Goal: Transaction & Acquisition: Purchase product/service

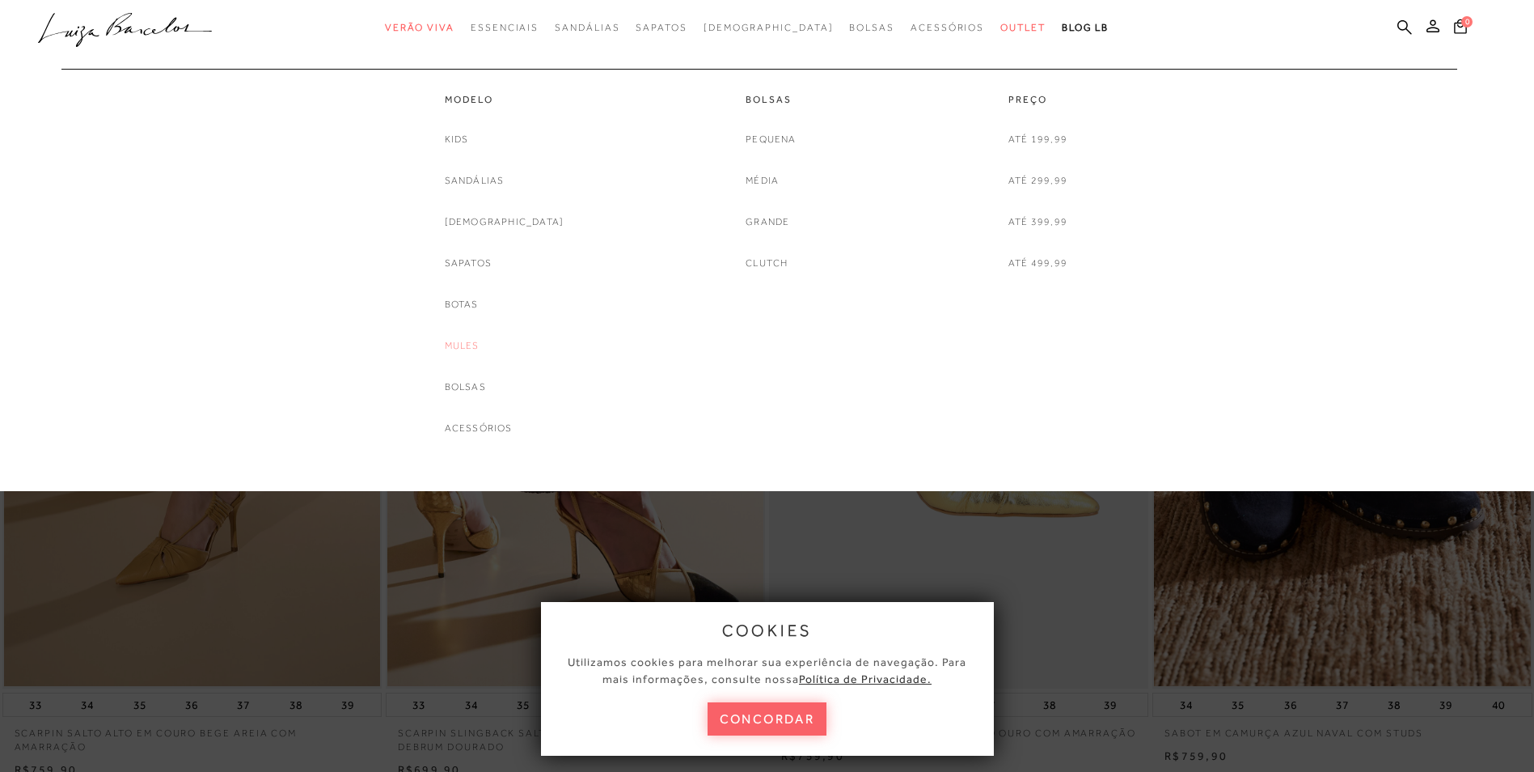
click at [480, 339] on link "Mules" at bounding box center [462, 345] width 35 height 17
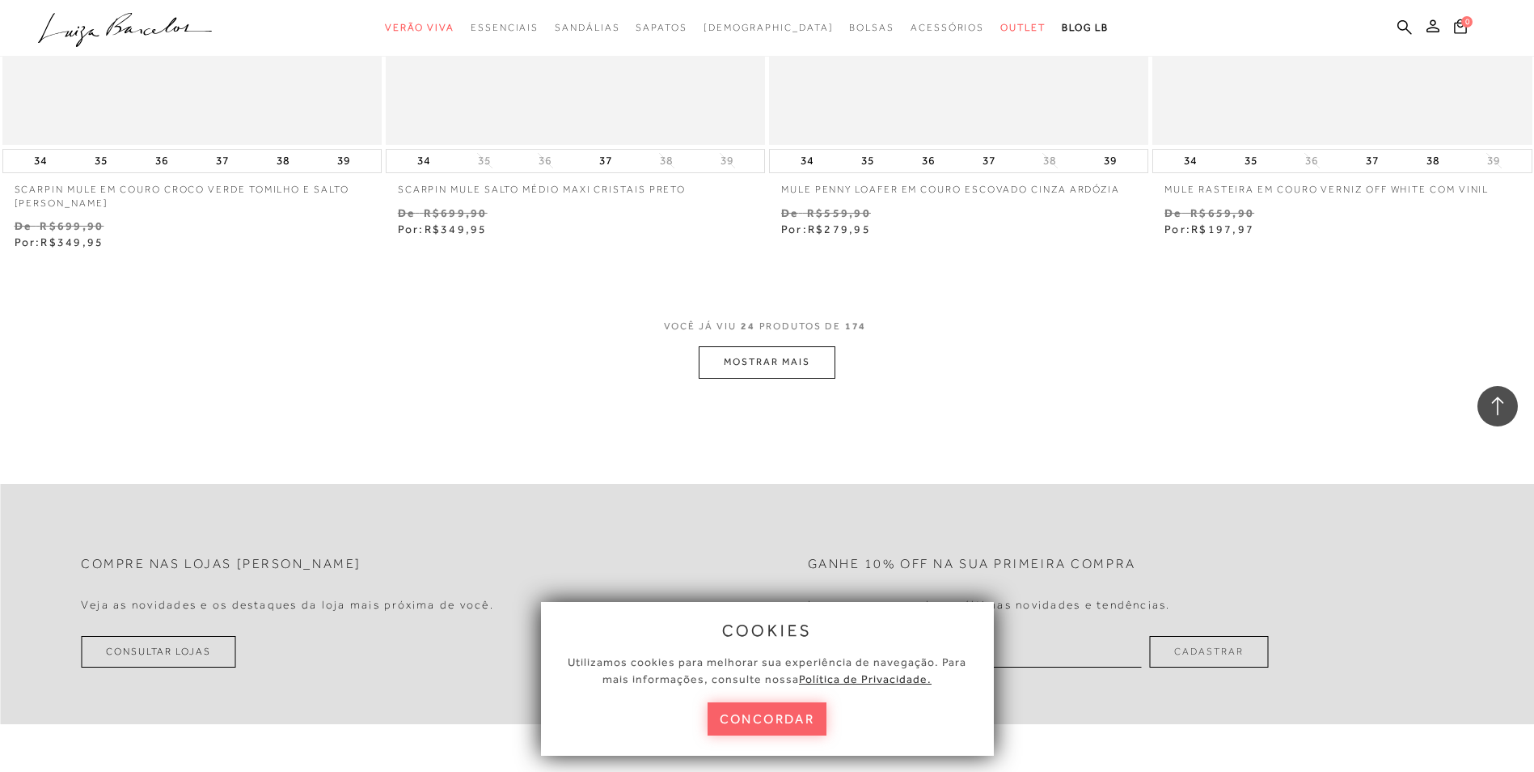
scroll to position [4044, 0]
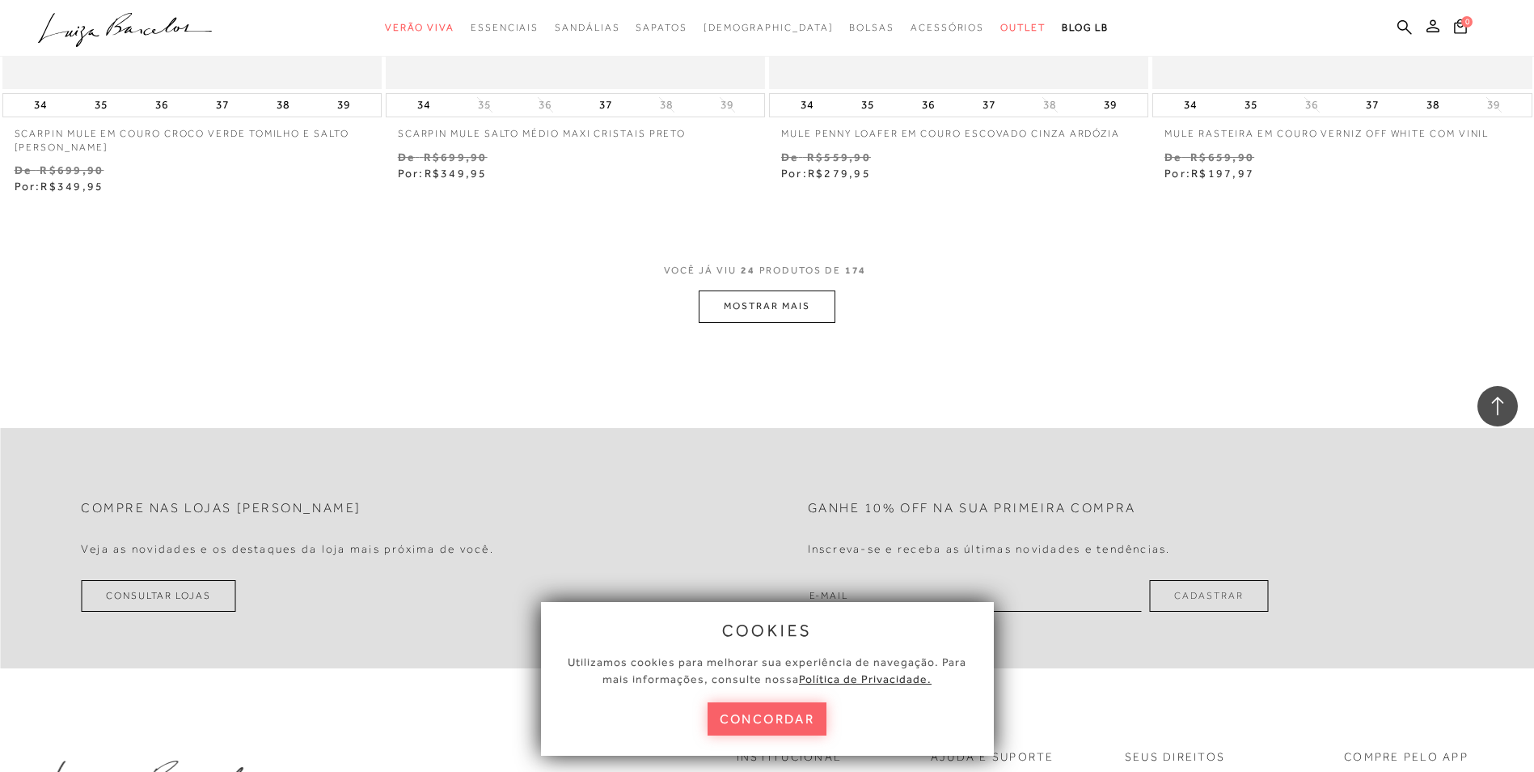
click at [802, 299] on button "MOSTRAR MAIS" at bounding box center [767, 306] width 136 height 32
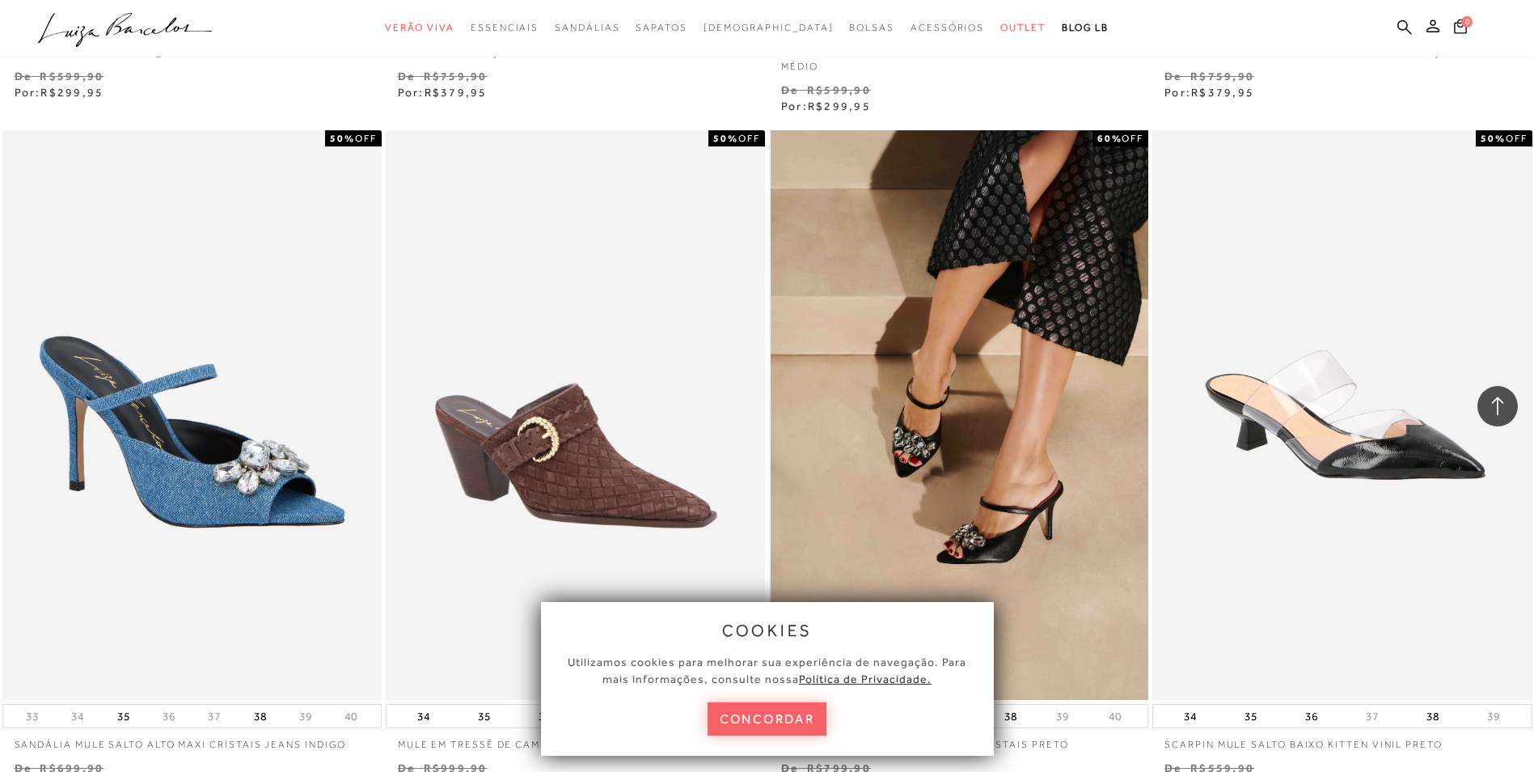
scroll to position [8088, 0]
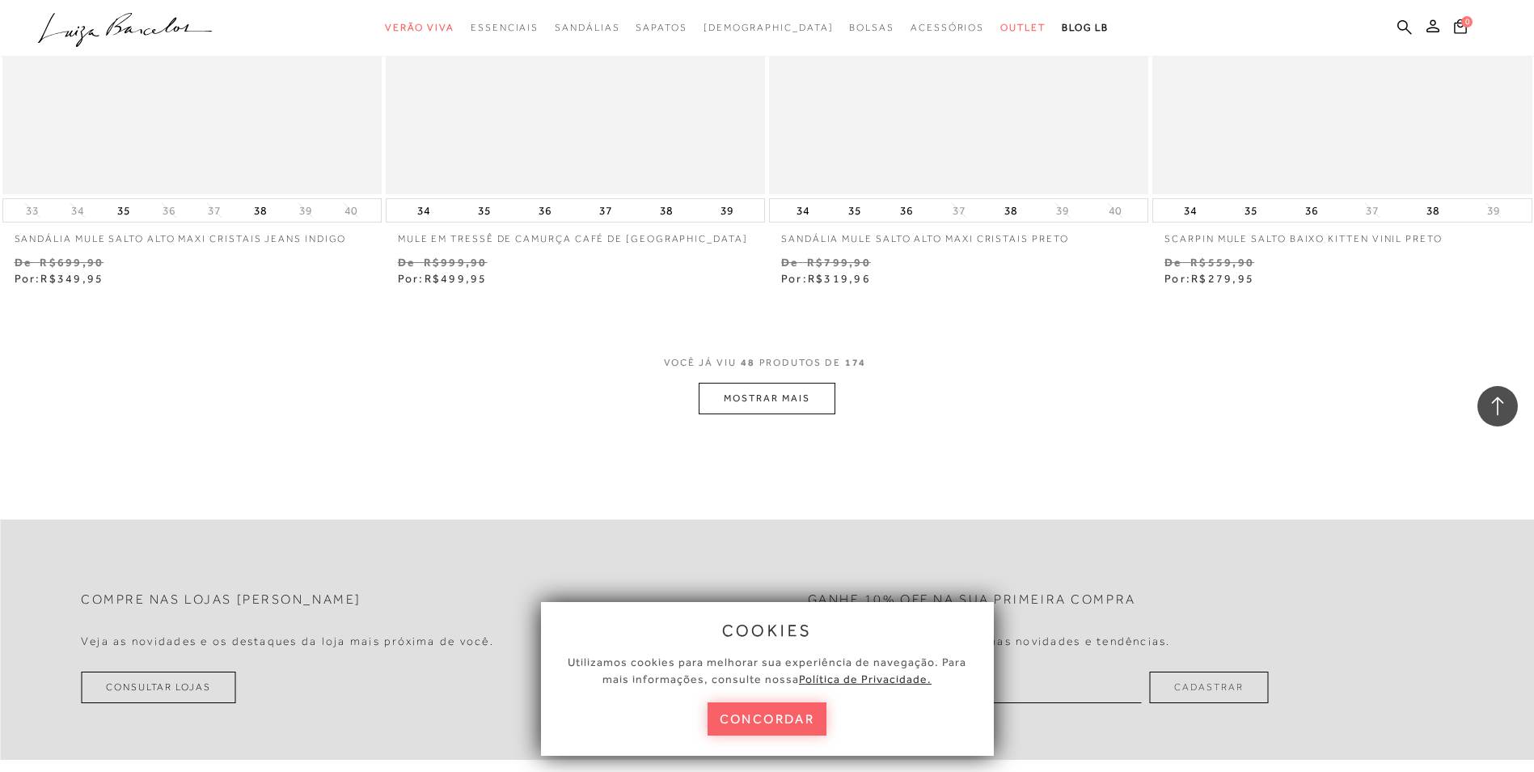
click at [776, 387] on button "MOSTRAR MAIS" at bounding box center [767, 399] width 136 height 32
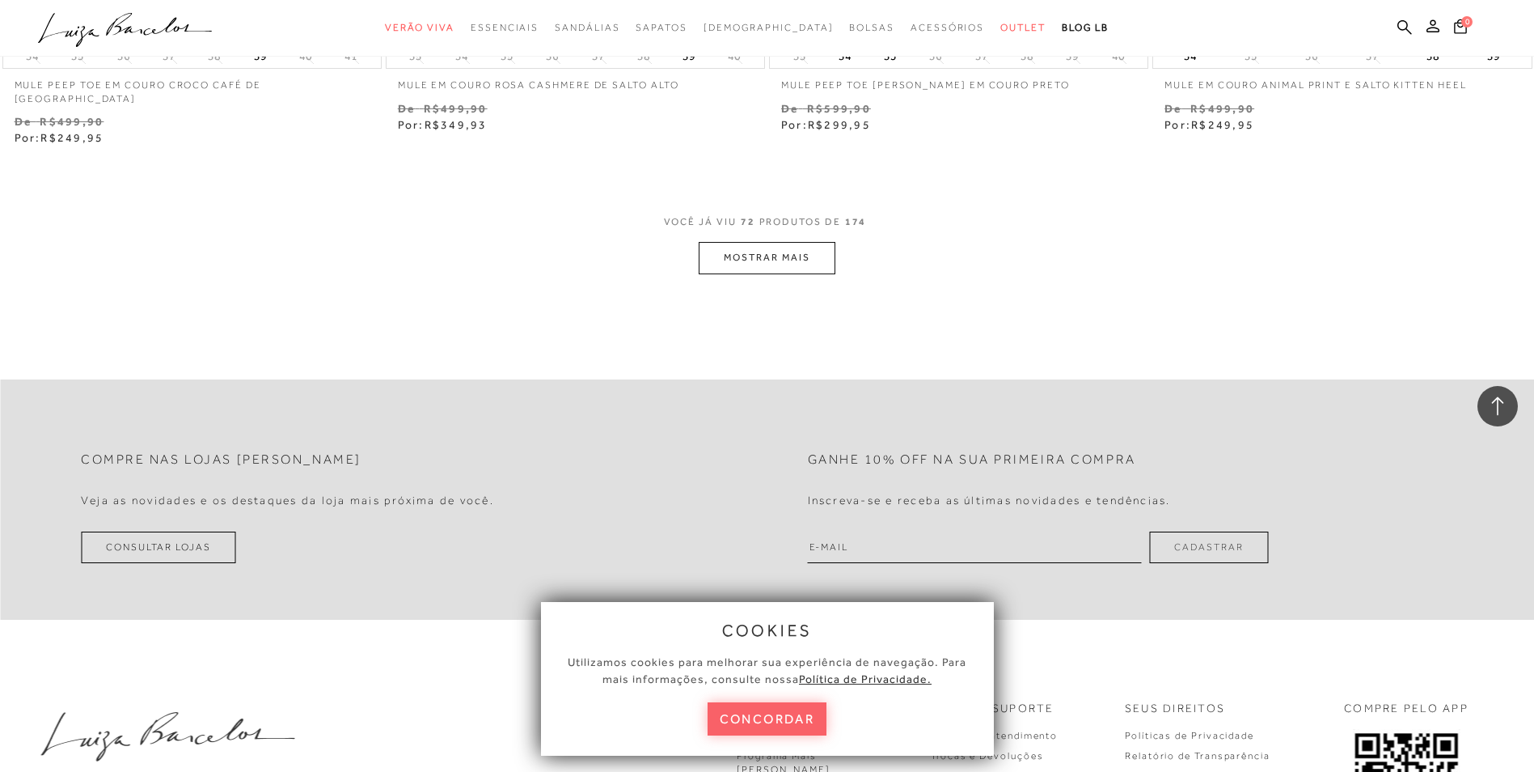
scroll to position [12294, 0]
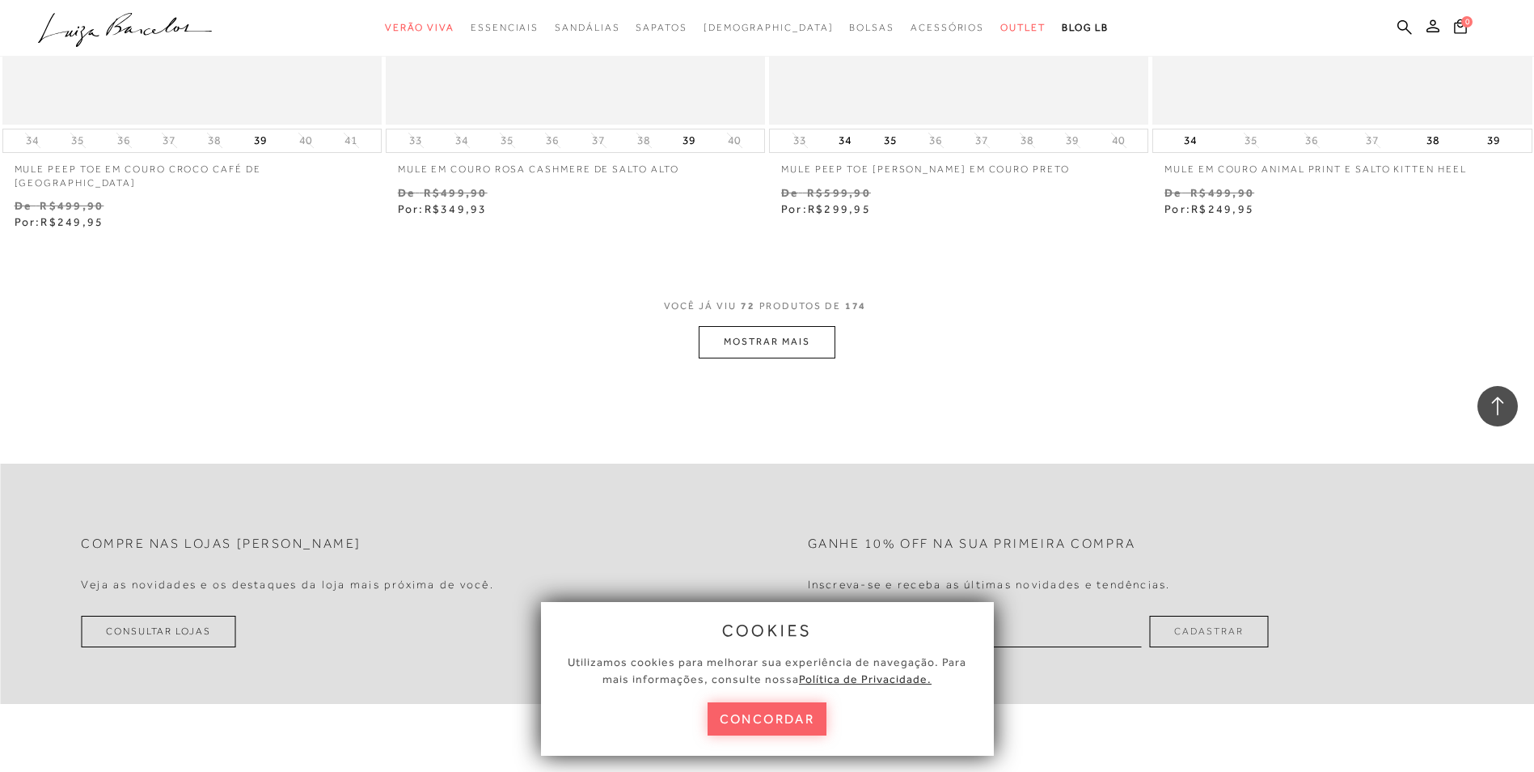
click at [801, 326] on button "MOSTRAR MAIS" at bounding box center [767, 342] width 136 height 32
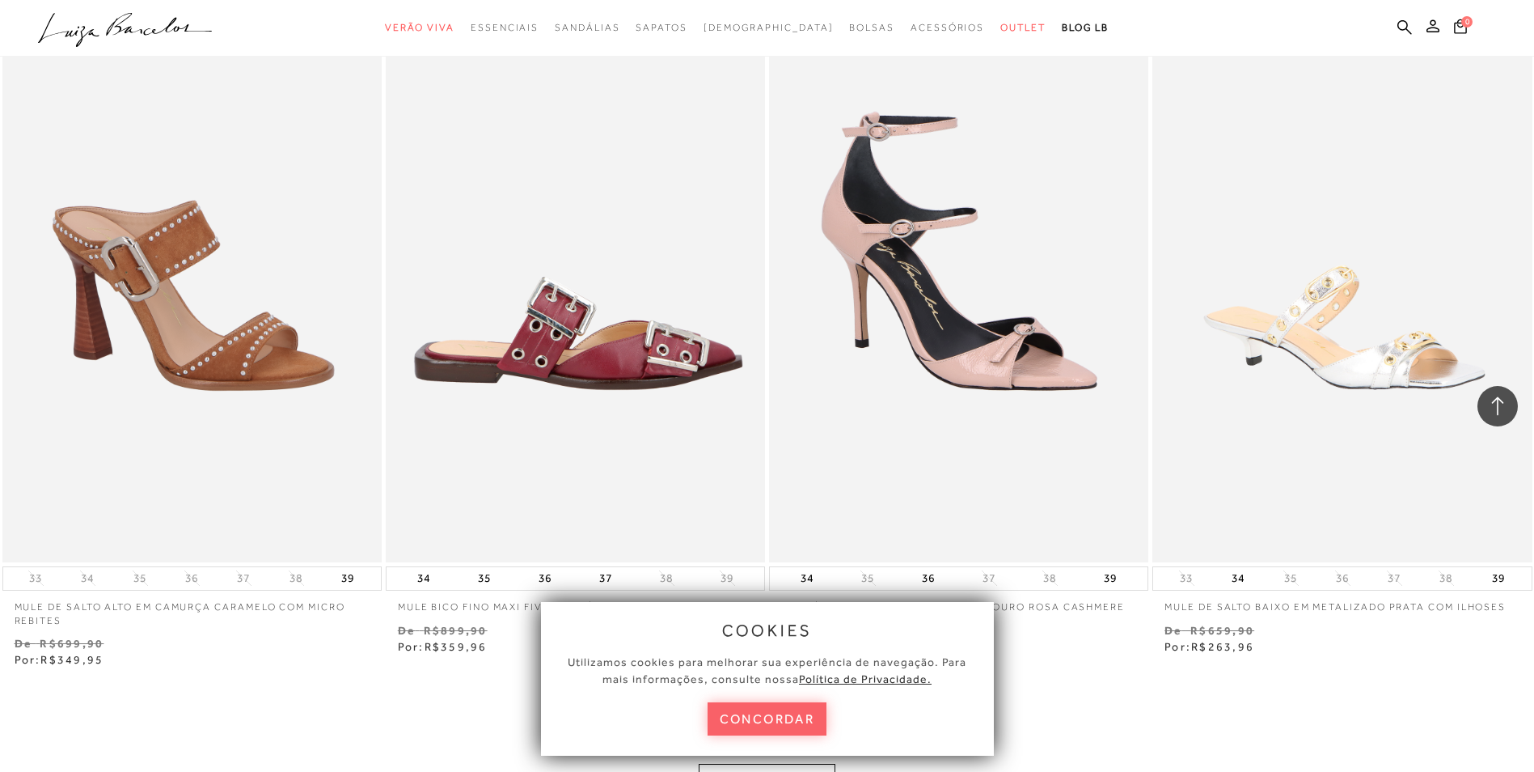
scroll to position [16257, 0]
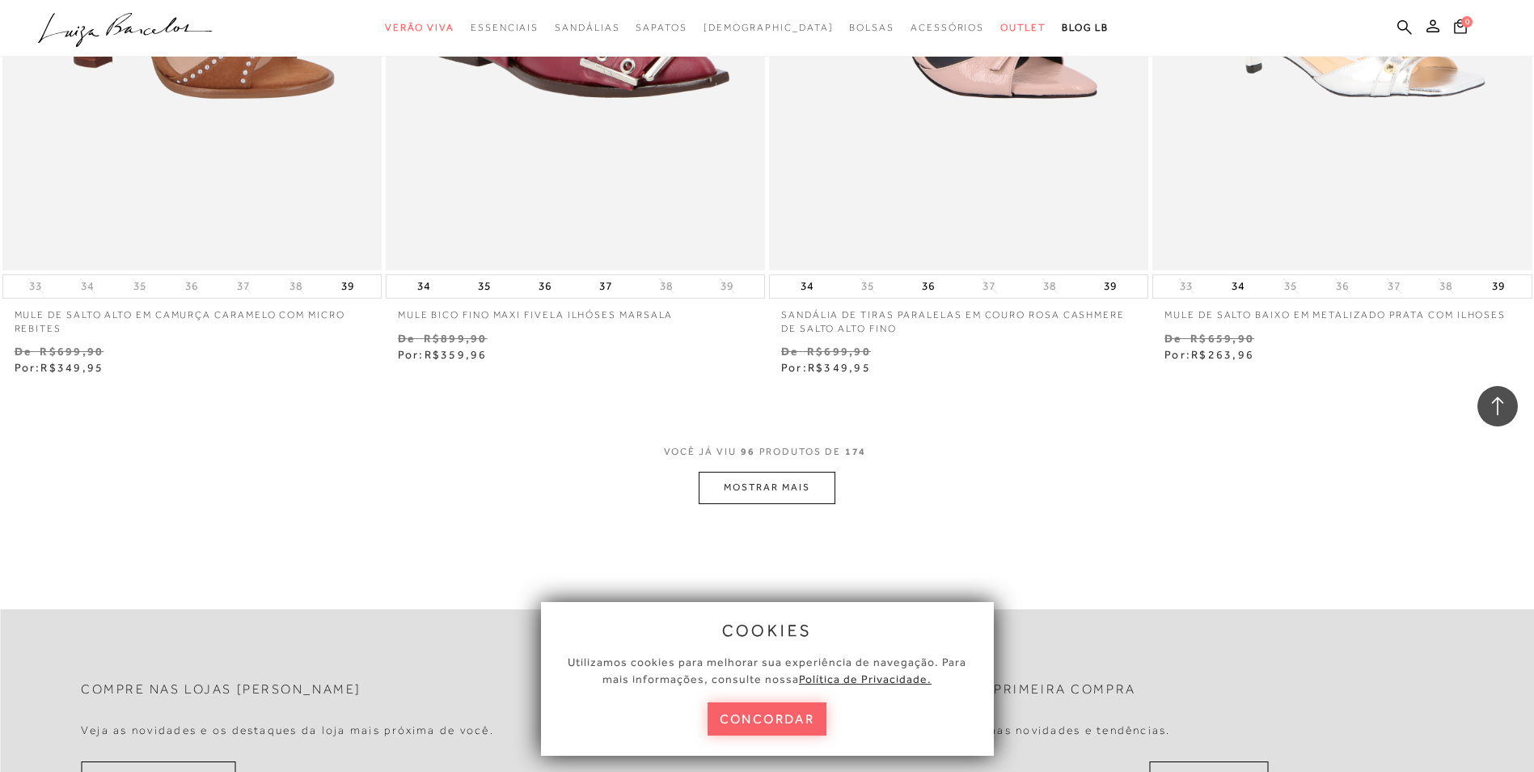
click at [815, 472] on button "MOSTRAR MAIS" at bounding box center [767, 488] width 136 height 32
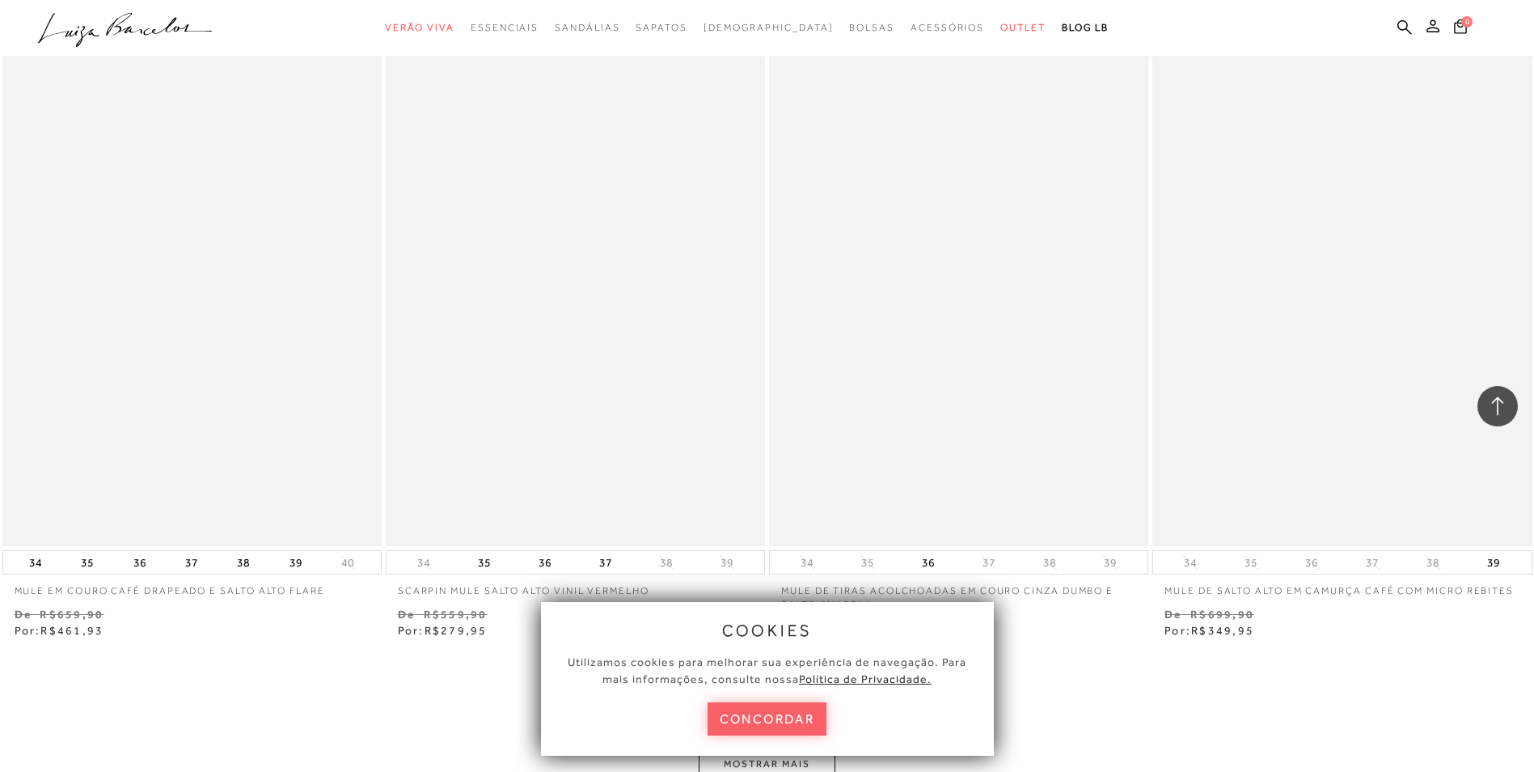
scroll to position [20382, 0]
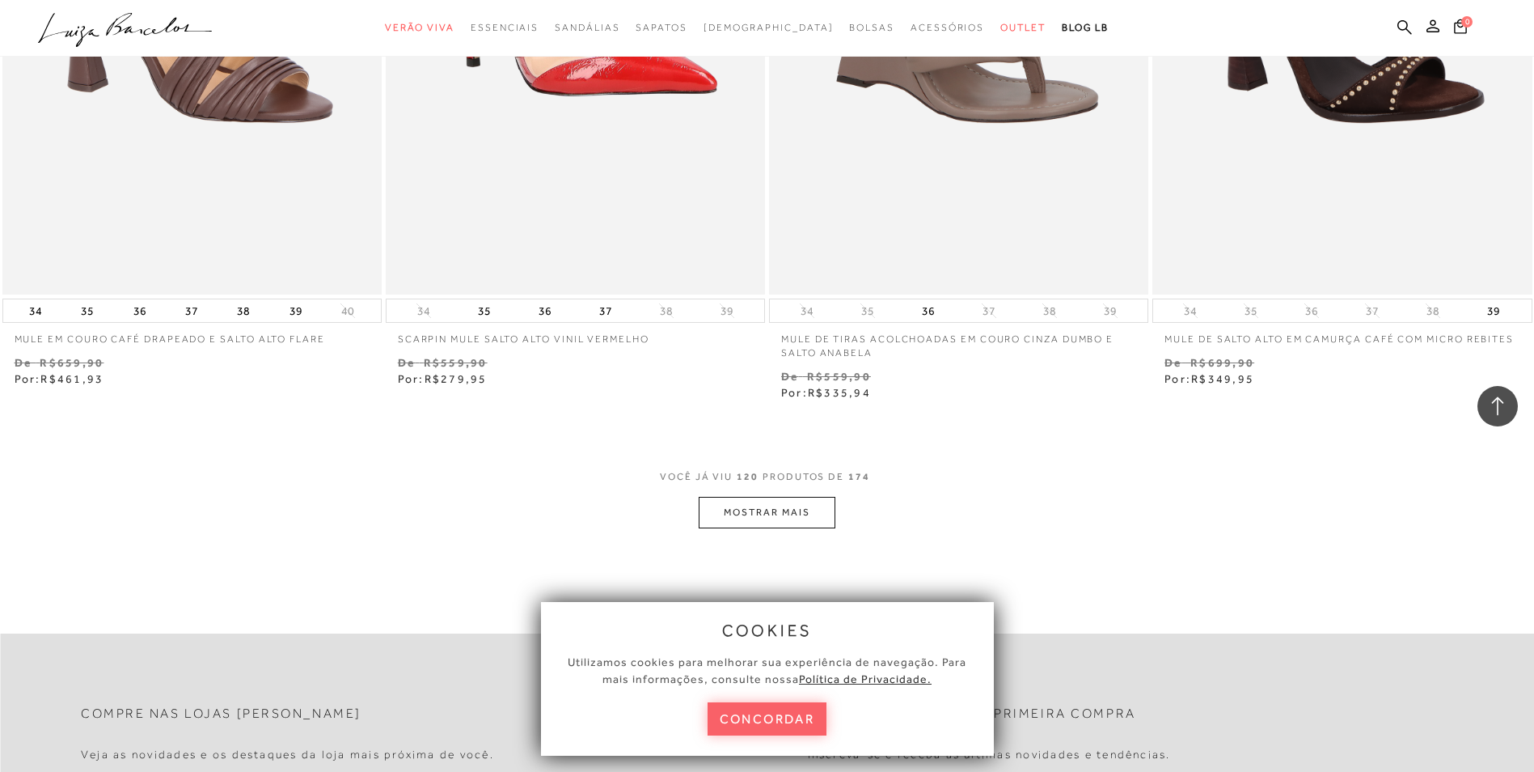
click at [739, 497] on button "MOSTRAR MAIS" at bounding box center [767, 513] width 136 height 32
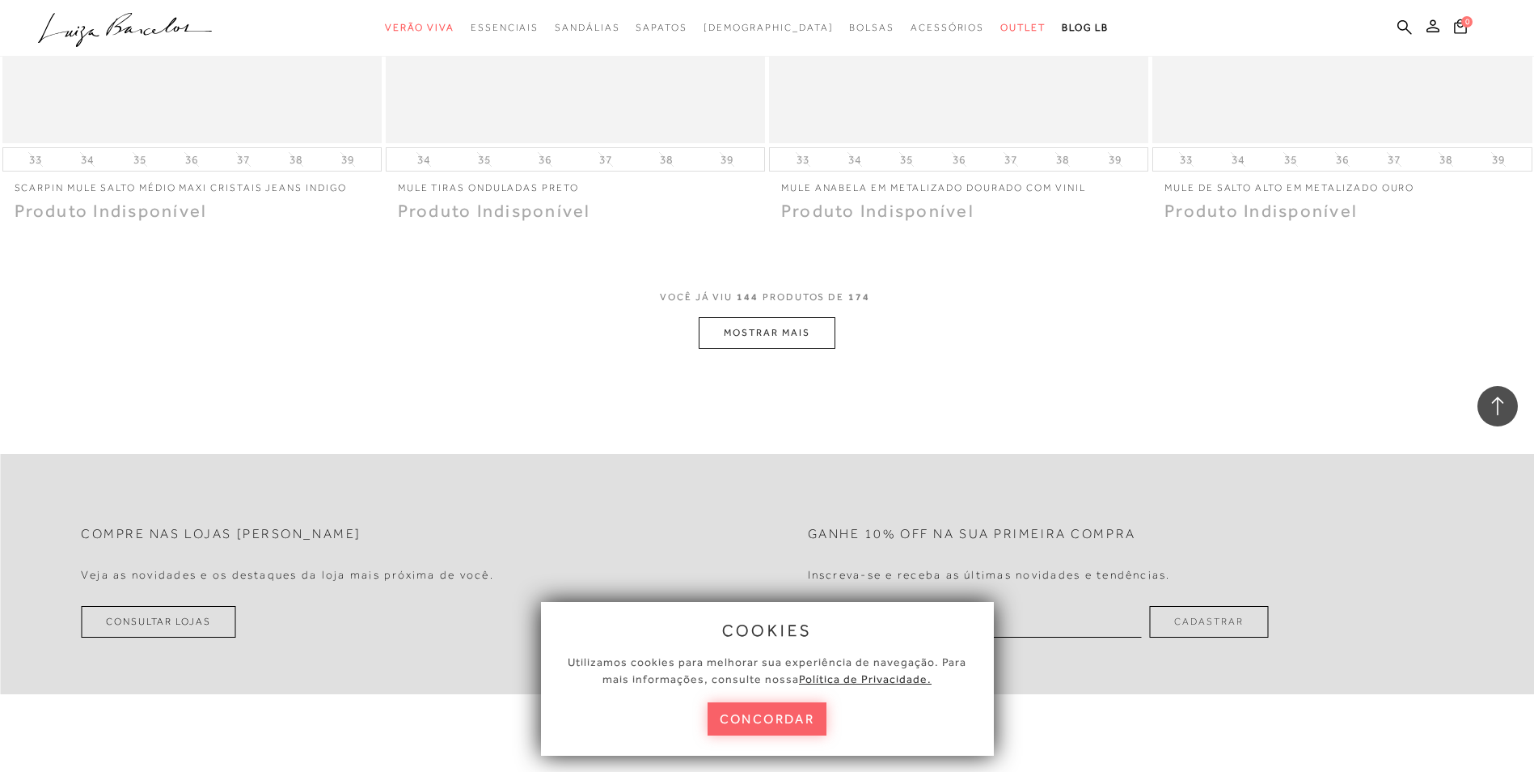
scroll to position [24588, 0]
click at [798, 313] on button "MOSTRAR MAIS" at bounding box center [767, 329] width 136 height 32
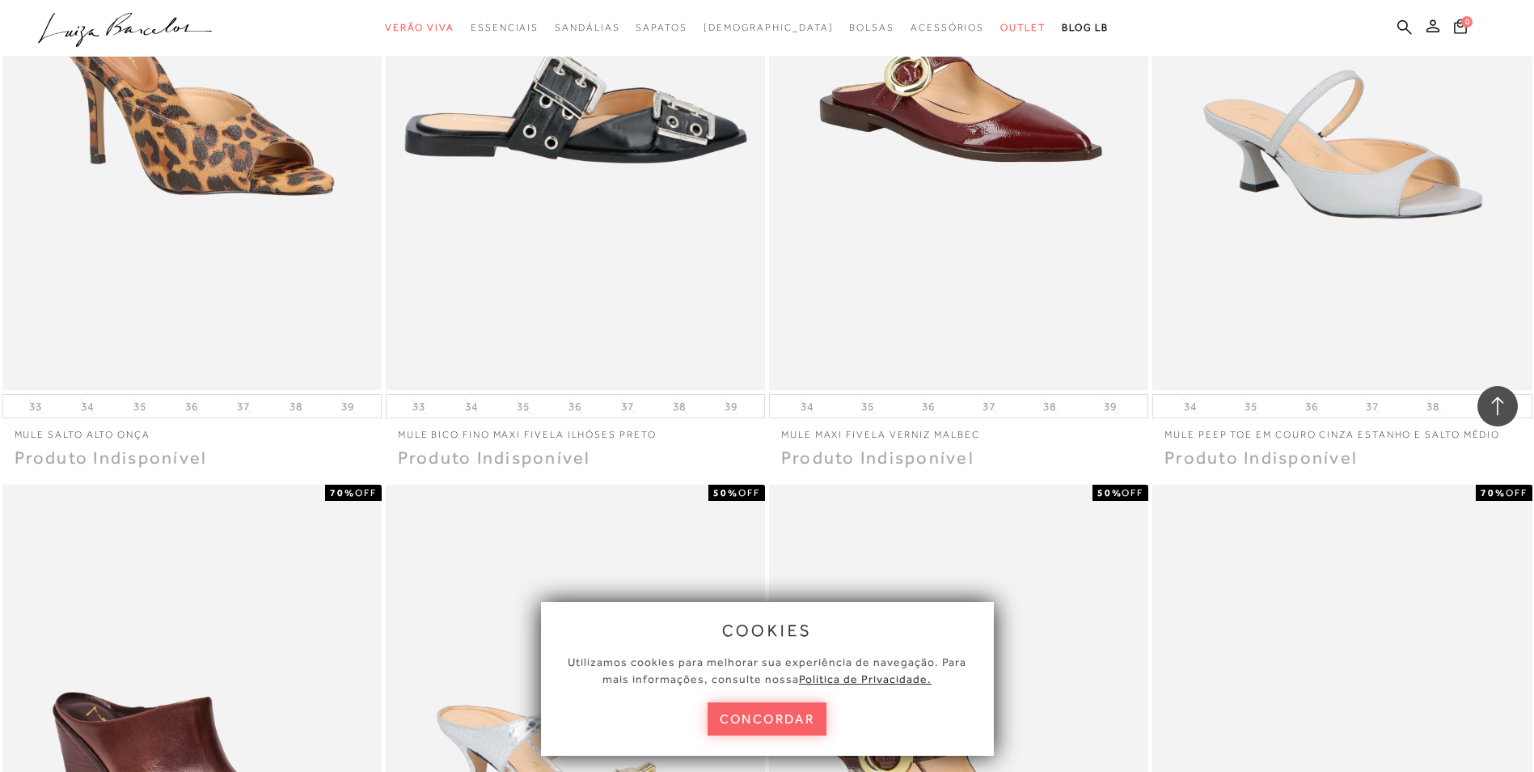
scroll to position [25235, 0]
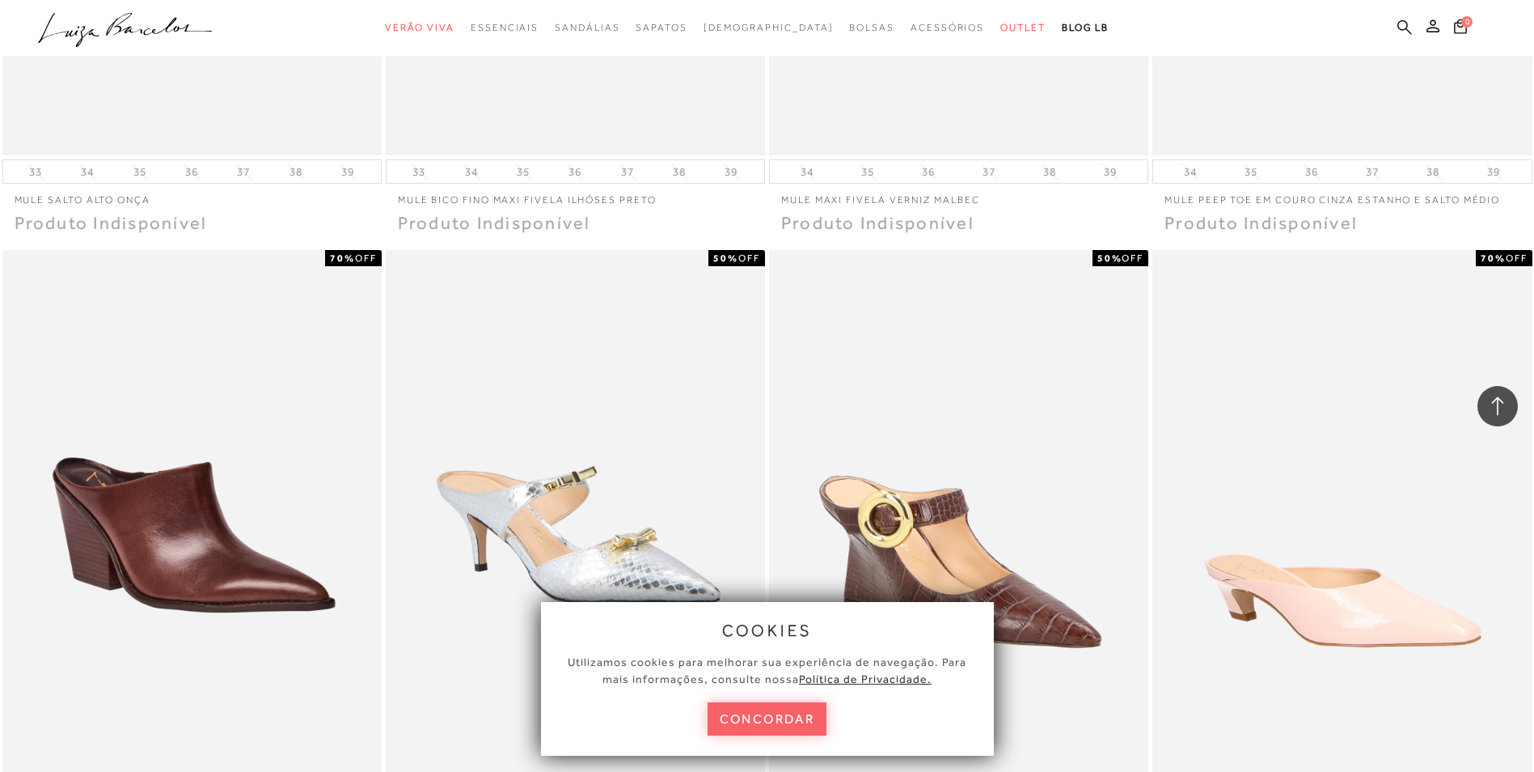
click at [1400, 23] on icon at bounding box center [1405, 26] width 15 height 15
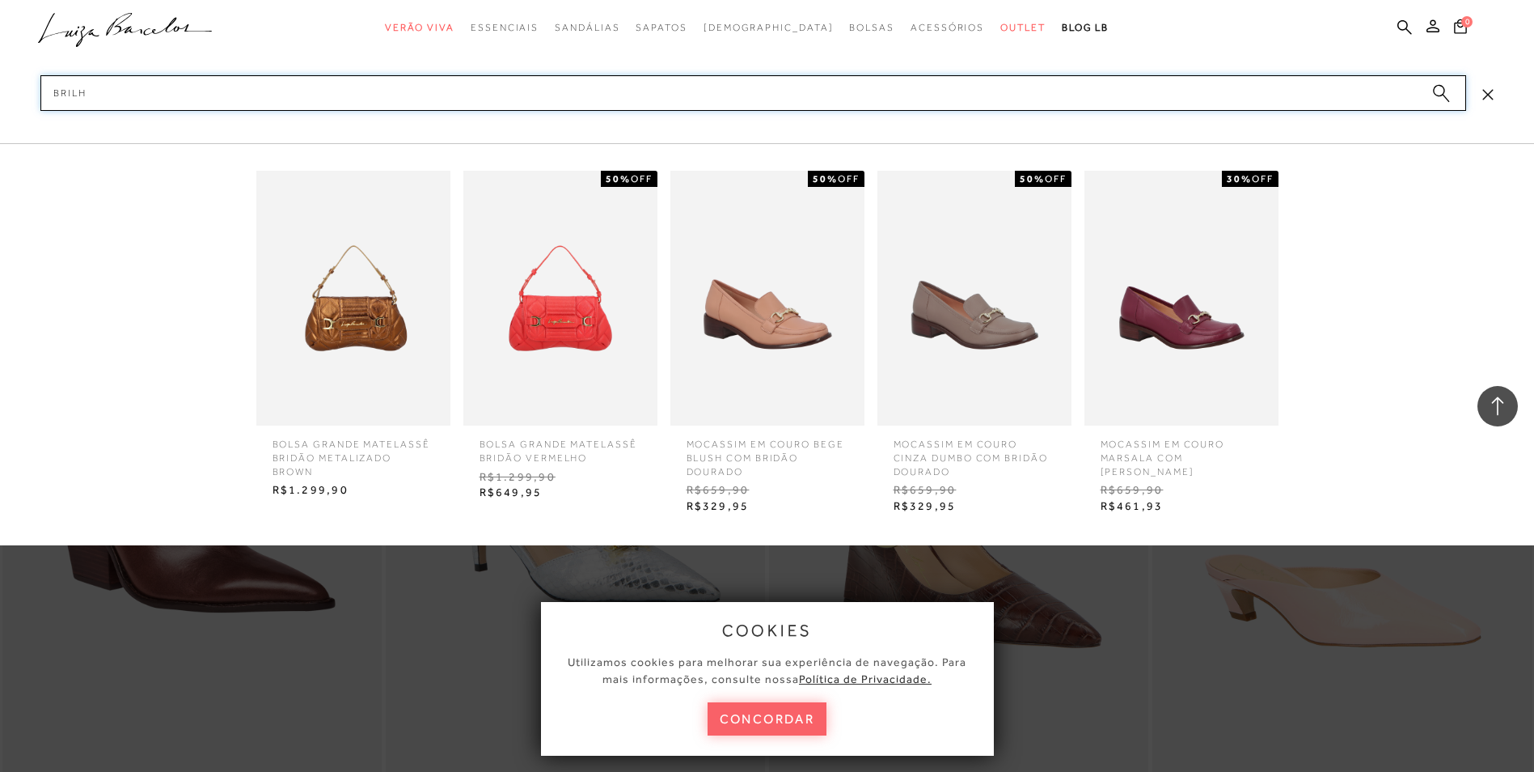
type input "brilho"
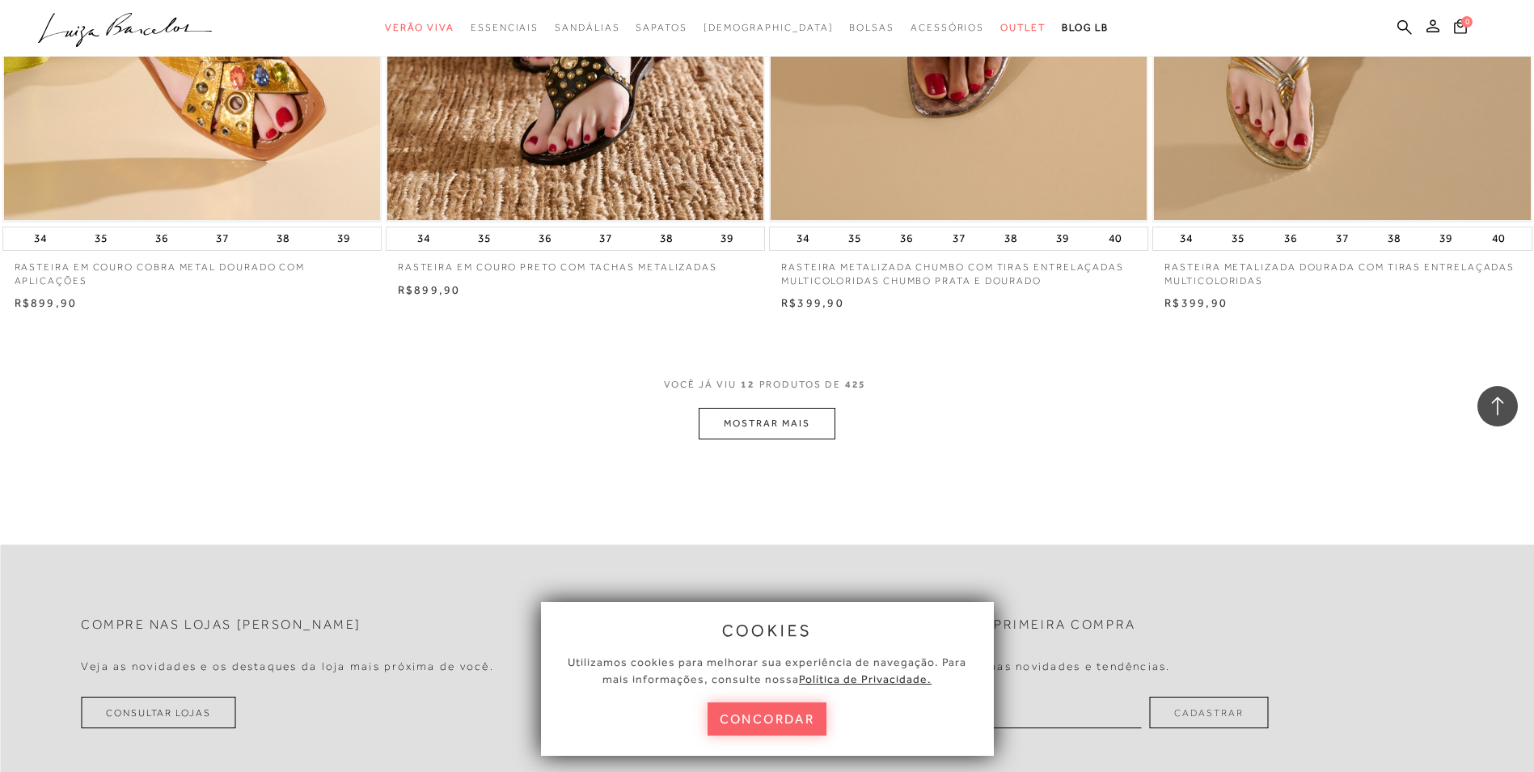
scroll to position [2022, 0]
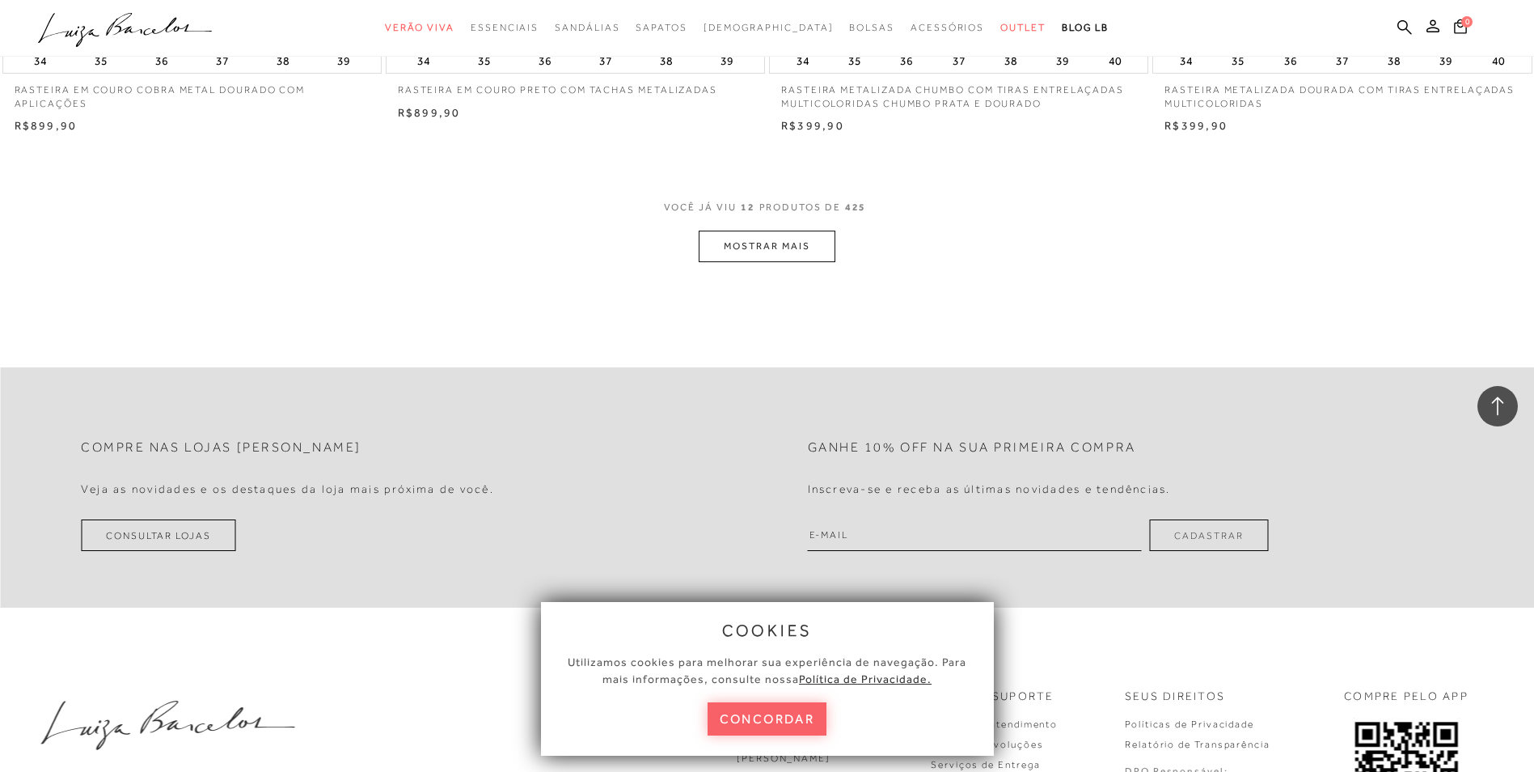
click at [756, 244] on button "MOSTRAR MAIS" at bounding box center [767, 247] width 136 height 32
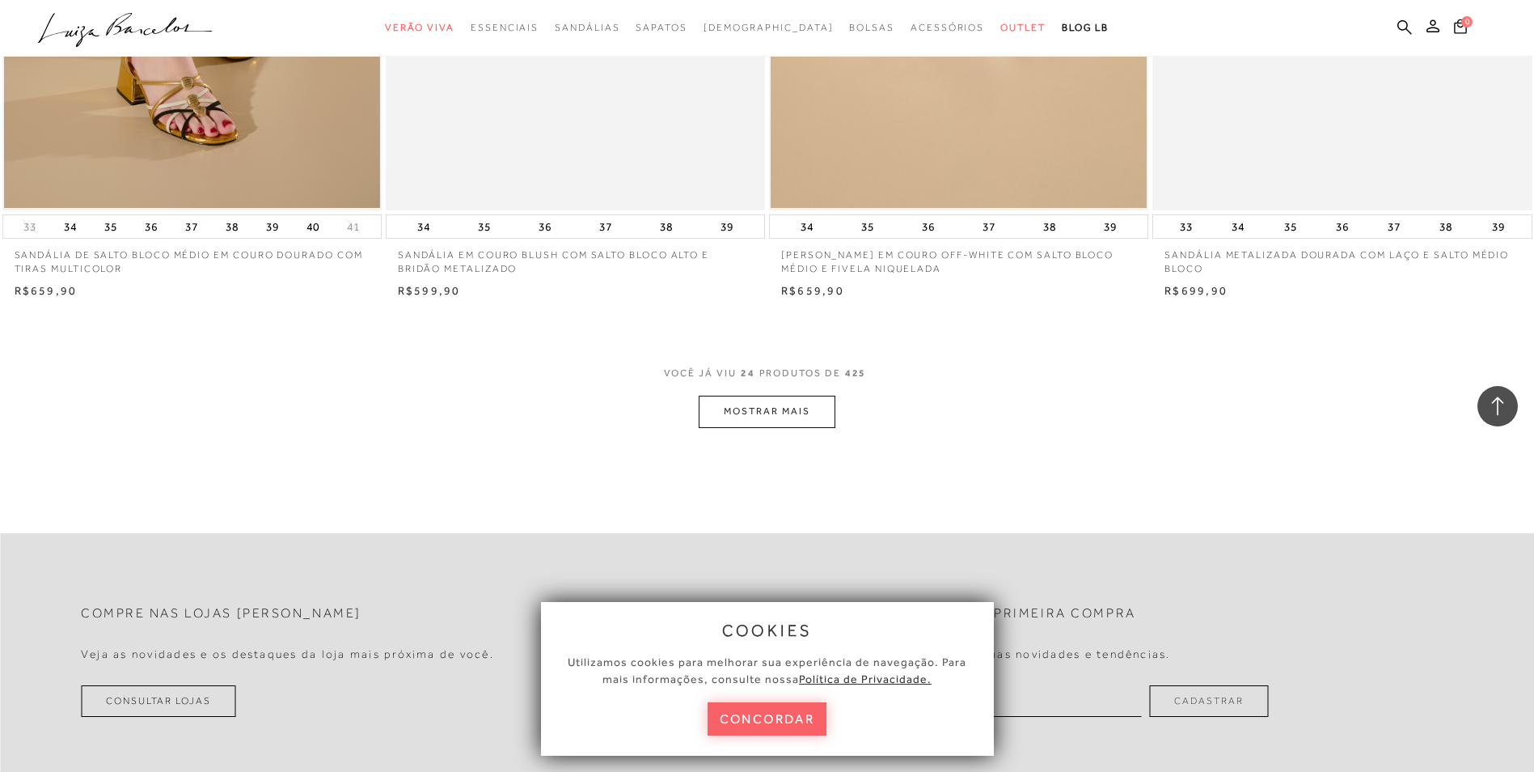
scroll to position [3882, 0]
click at [740, 412] on button "MOSTRAR MAIS" at bounding box center [767, 410] width 136 height 32
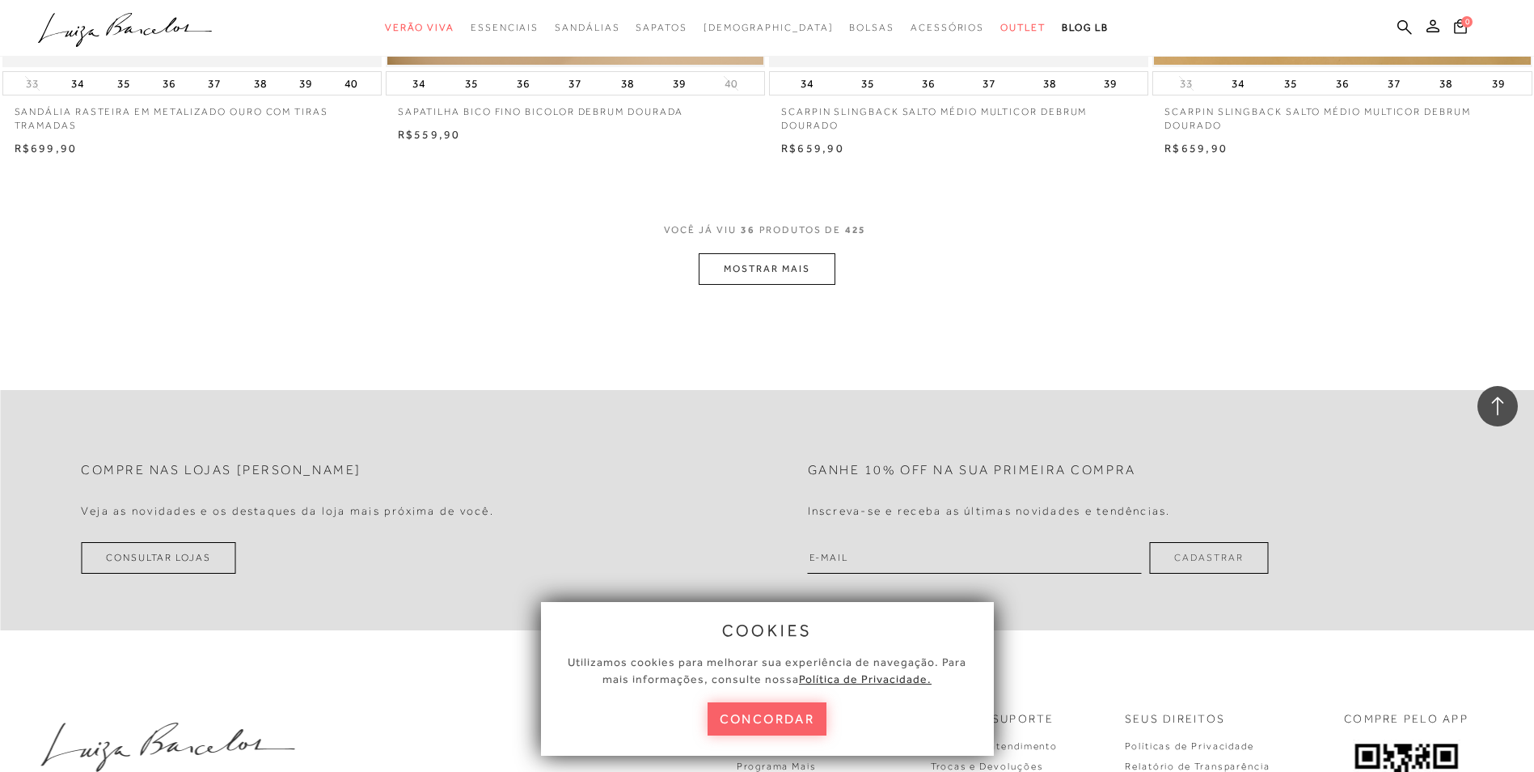
scroll to position [6066, 0]
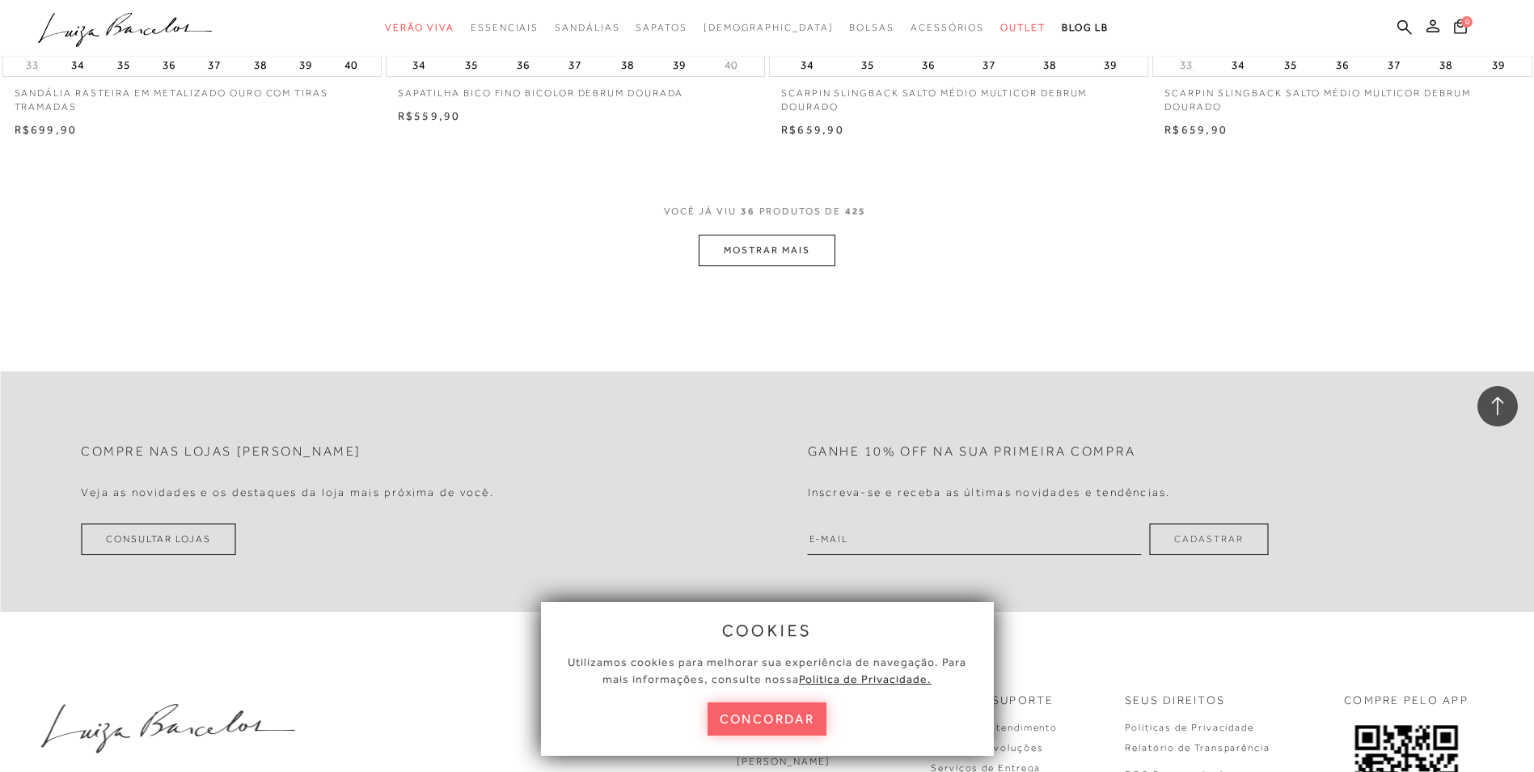
click at [772, 253] on button "MOSTRAR MAIS" at bounding box center [767, 251] width 136 height 32
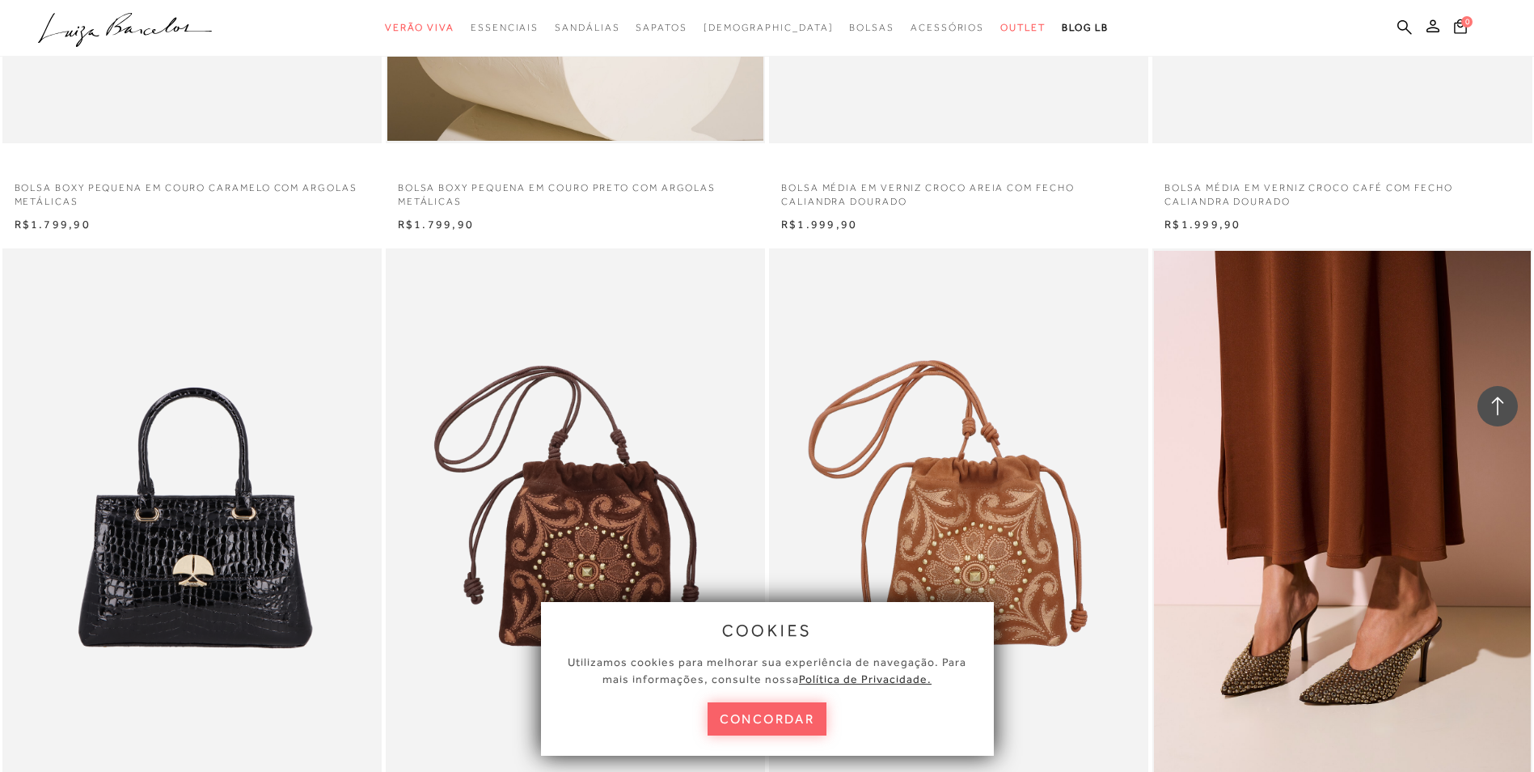
scroll to position [8007, 0]
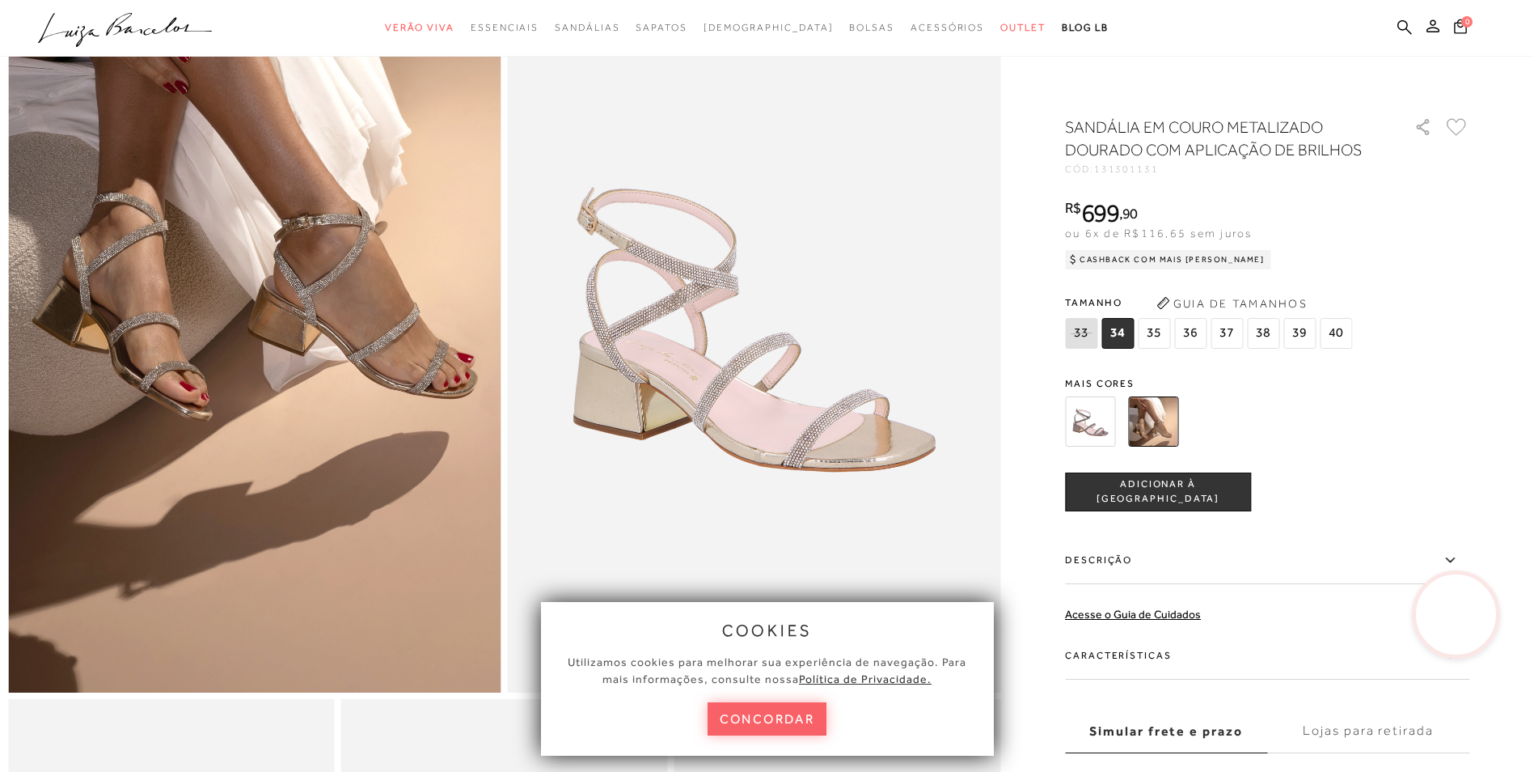
click at [1159, 333] on span "35" at bounding box center [1154, 333] width 32 height 31
click at [1122, 415] on div at bounding box center [1248, 421] width 376 height 60
click at [1105, 420] on img at bounding box center [1090, 421] width 50 height 50
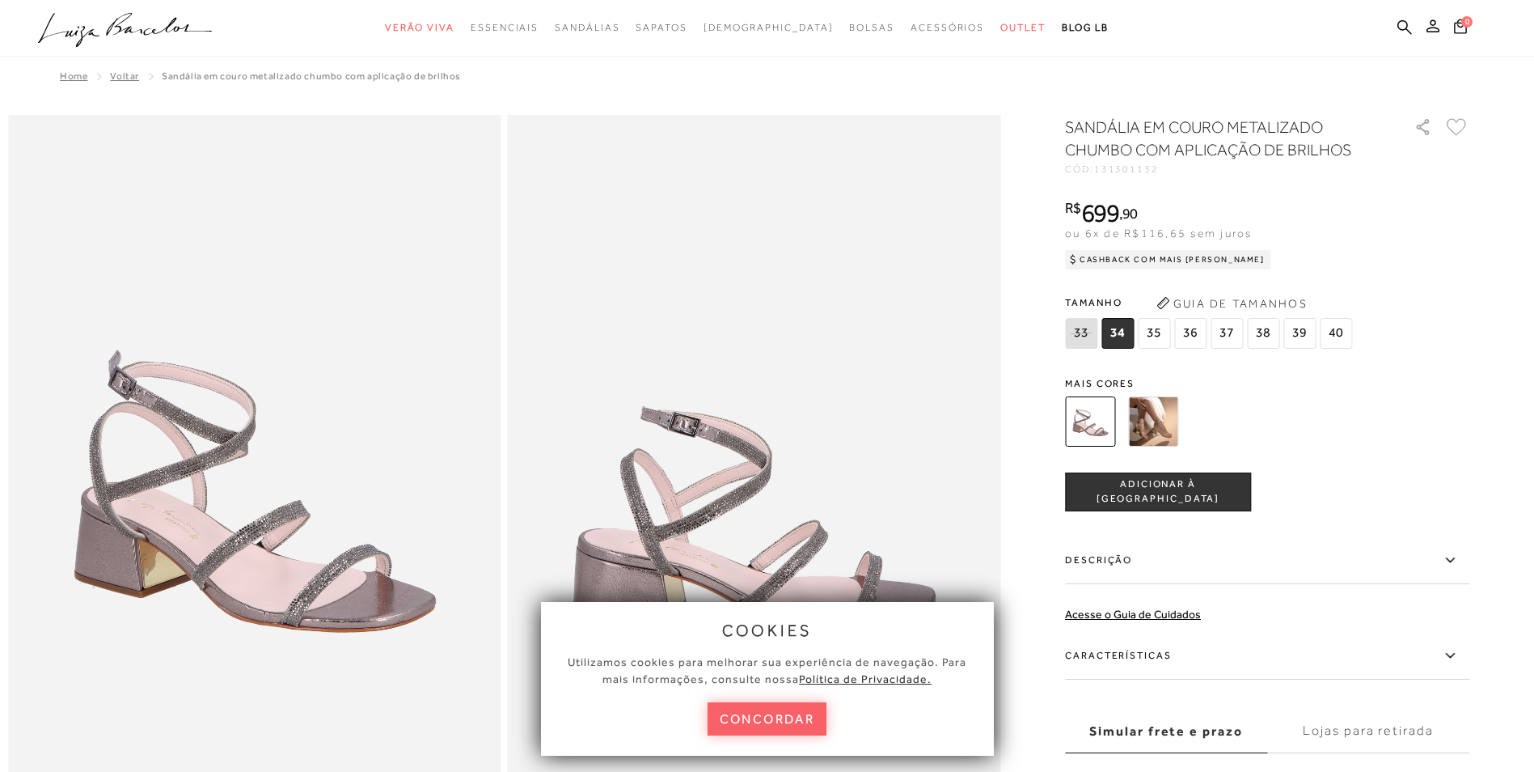
click at [1159, 427] on img at bounding box center [1153, 421] width 50 height 50
